Goal: Task Accomplishment & Management: Use online tool/utility

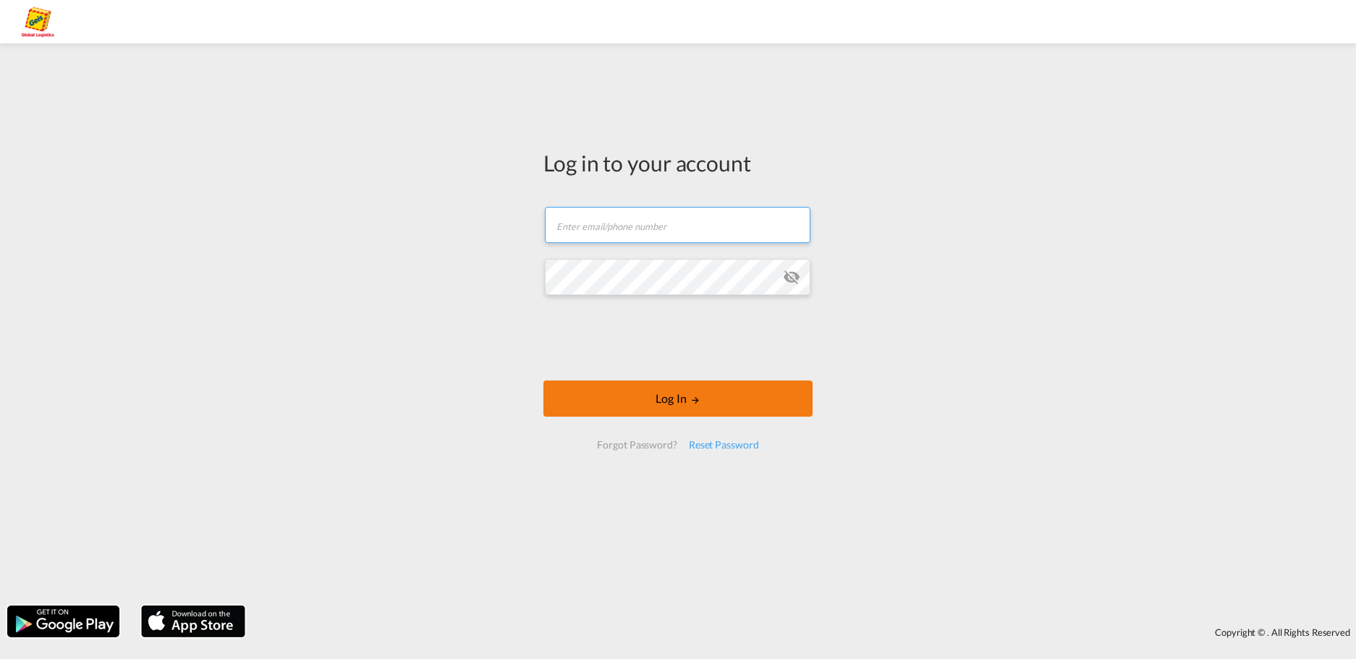
type input "[PERSON_NAME][EMAIL_ADDRESS][PERSON_NAME][PERSON_NAME][DOMAIN_NAME]"
click at [630, 400] on button "Log In" at bounding box center [678, 399] width 269 height 36
